Goal: Task Accomplishment & Management: Manage account settings

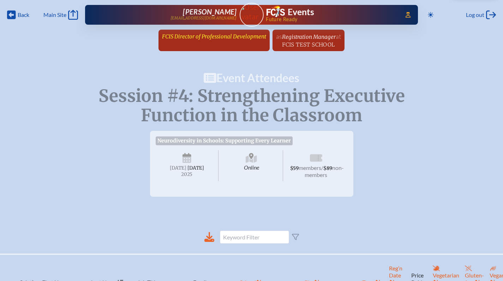
click at [200, 39] on span "FCIS Director of Professional Development" at bounding box center [214, 36] width 104 height 7
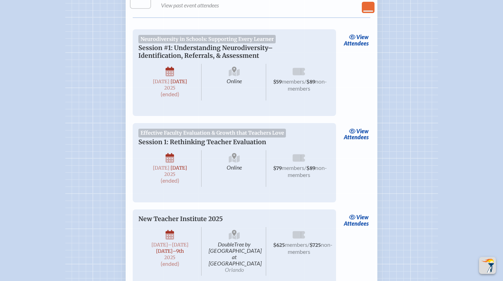
scroll to position [1607, 0]
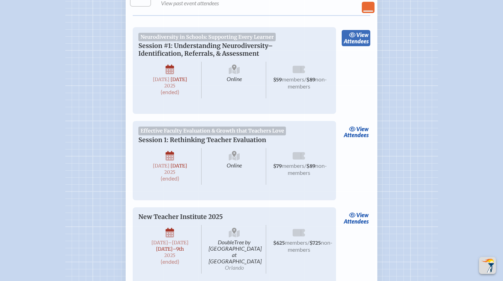
click at [349, 46] on link "view Attendees" at bounding box center [356, 38] width 29 height 16
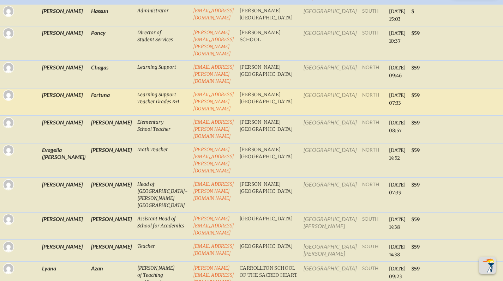
scroll to position [229, 0]
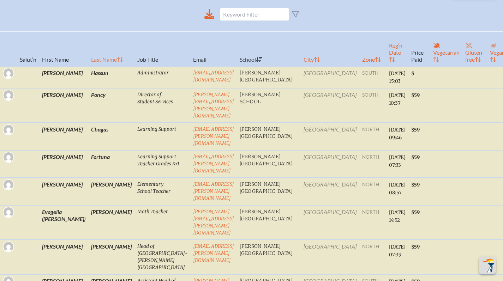
click at [88, 66] on th "Last Name" at bounding box center [111, 48] width 46 height 35
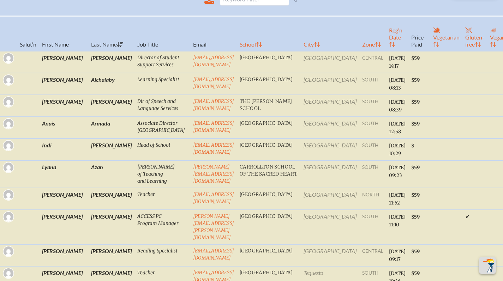
scroll to position [0, 0]
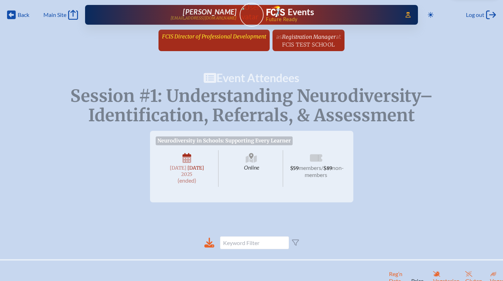
click at [174, 38] on span "FCIS Director of Professional Development" at bounding box center [214, 36] width 104 height 7
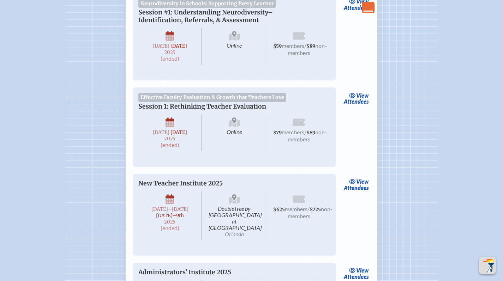
scroll to position [1589, 0]
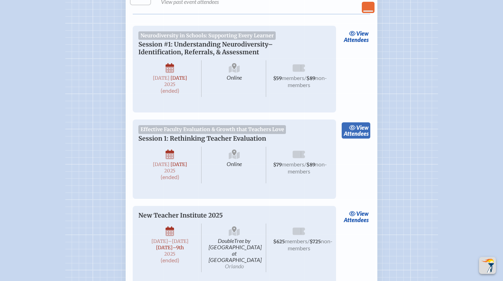
click at [358, 131] on span "view" at bounding box center [362, 127] width 12 height 7
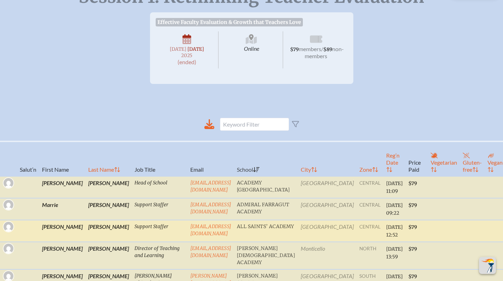
scroll to position [224, 0]
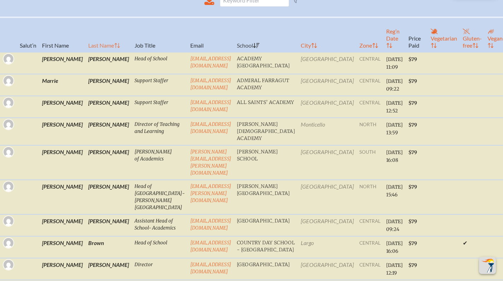
click at [85, 48] on th "Last Name" at bounding box center [108, 34] width 46 height 35
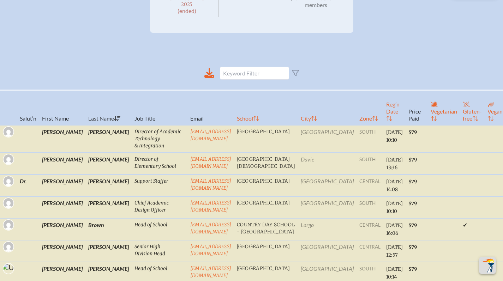
scroll to position [0, 0]
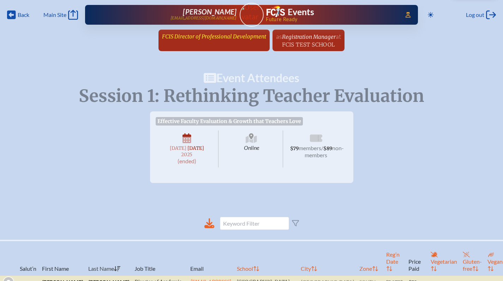
click at [224, 36] on span "FCIS Director of Professional Development" at bounding box center [214, 36] width 104 height 7
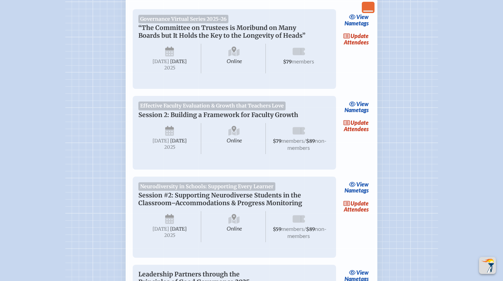
scroll to position [239, 0]
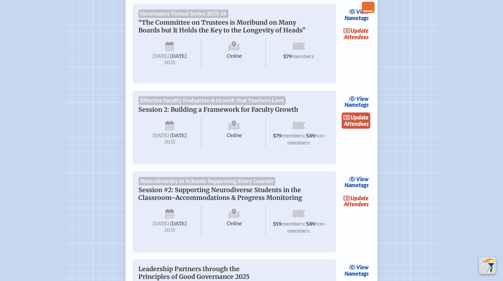
click at [343, 126] on link "update Attendees" at bounding box center [356, 121] width 29 height 16
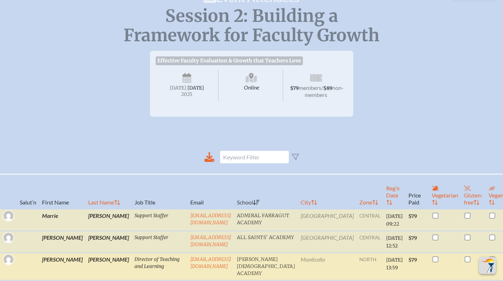
scroll to position [216, 0]
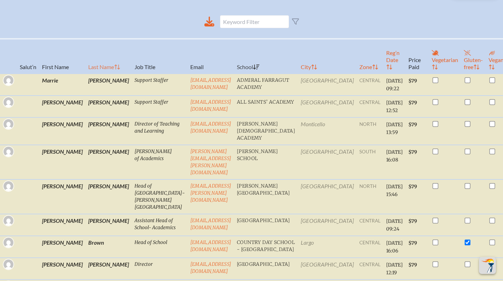
click at [85, 66] on th "Last Name" at bounding box center [108, 56] width 46 height 35
checkbox input "true"
checkbox input "false"
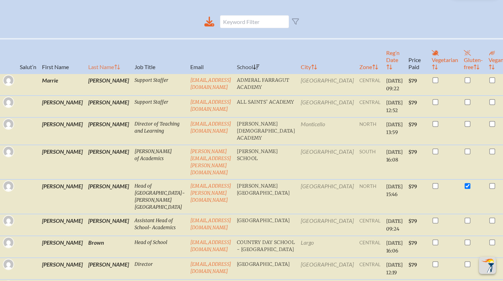
checkbox input "false"
checkbox input "true"
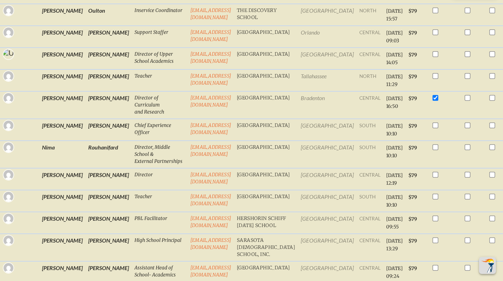
scroll to position [844, 0]
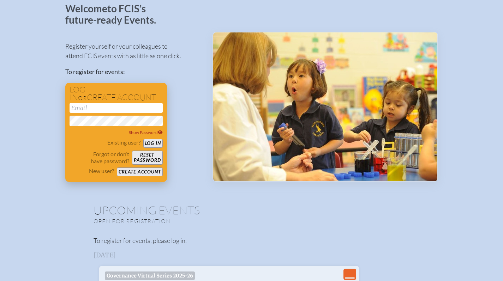
scroll to position [48, 0]
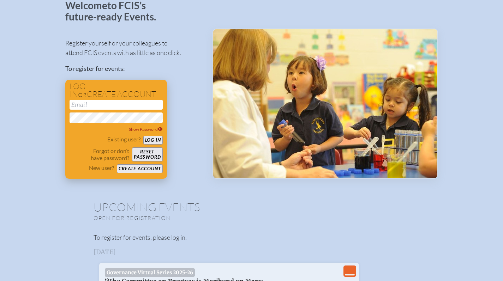
type input "[EMAIL_ADDRESS][DOMAIN_NAME]"
click at [151, 140] on button "Log in" at bounding box center [152, 140] width 19 height 9
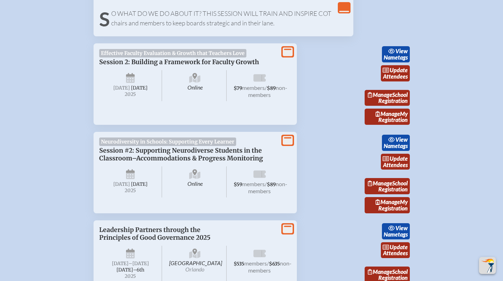
scroll to position [371, 0]
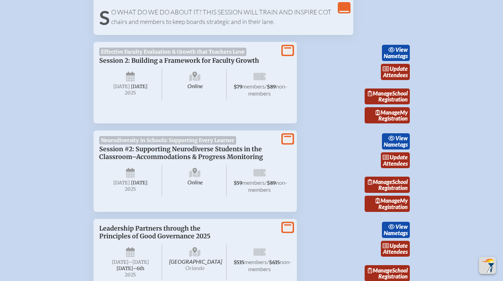
click at [291, 55] on icon at bounding box center [288, 50] width 10 height 9
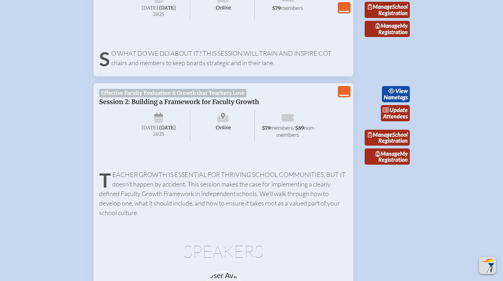
scroll to position [335, 0]
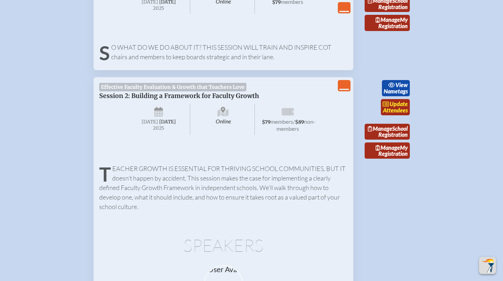
click at [403, 115] on link "update Attendees" at bounding box center [395, 107] width 29 height 16
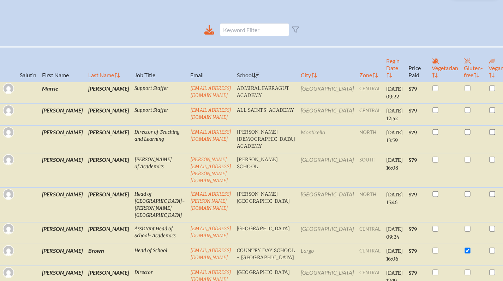
scroll to position [212, 0]
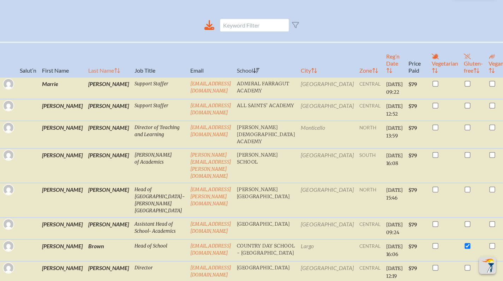
click at [85, 77] on th "Last Name" at bounding box center [108, 59] width 46 height 35
checkbox input "true"
checkbox input "false"
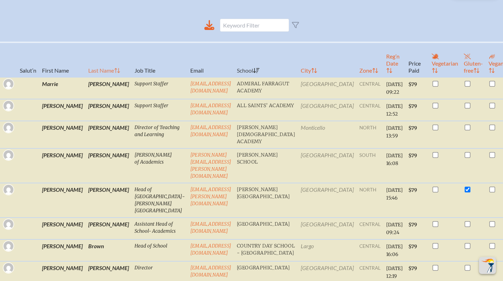
checkbox input "false"
checkbox input "true"
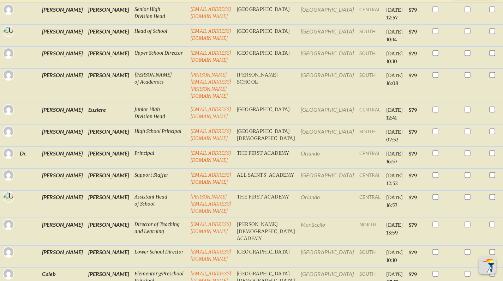
scroll to position [403, 0]
